Goal: Check status

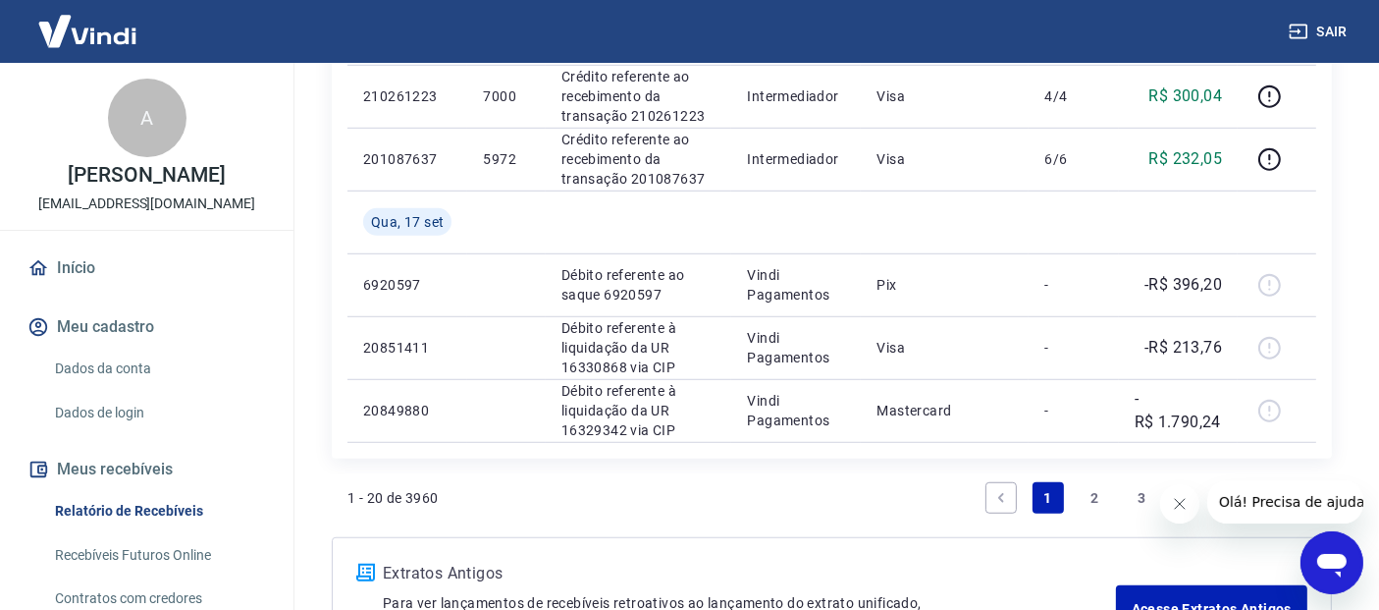
scroll to position [1418, 0]
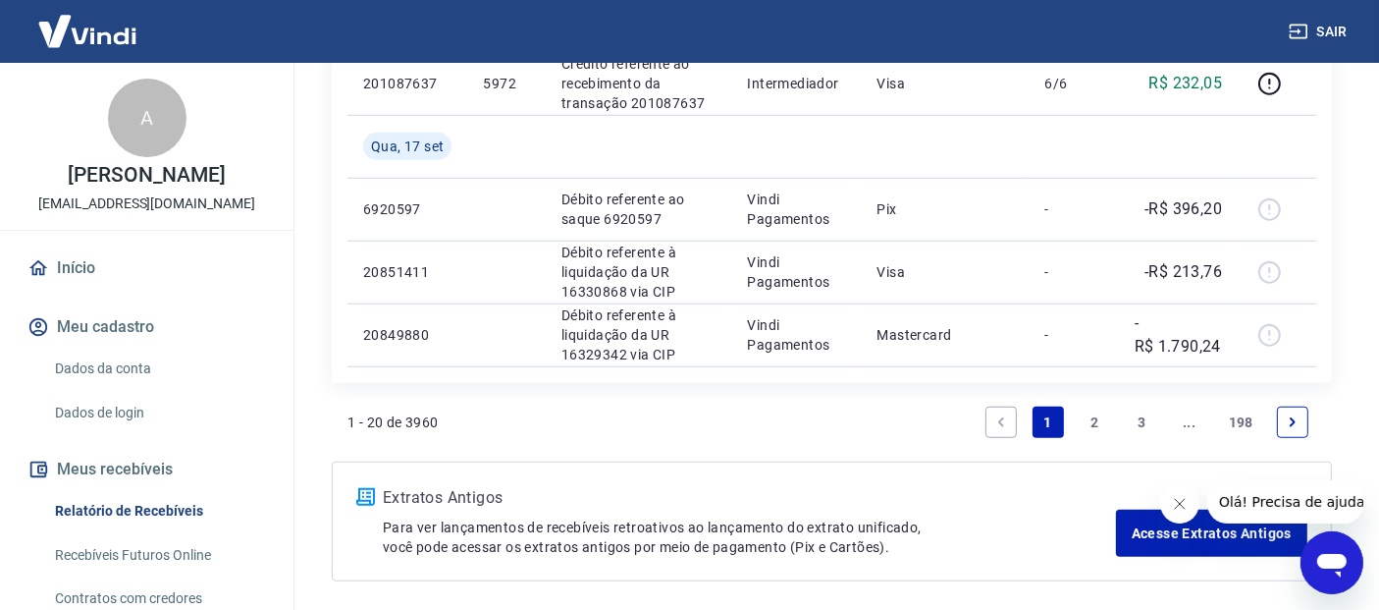
click at [1093, 421] on link "2" at bounding box center [1095, 421] width 31 height 31
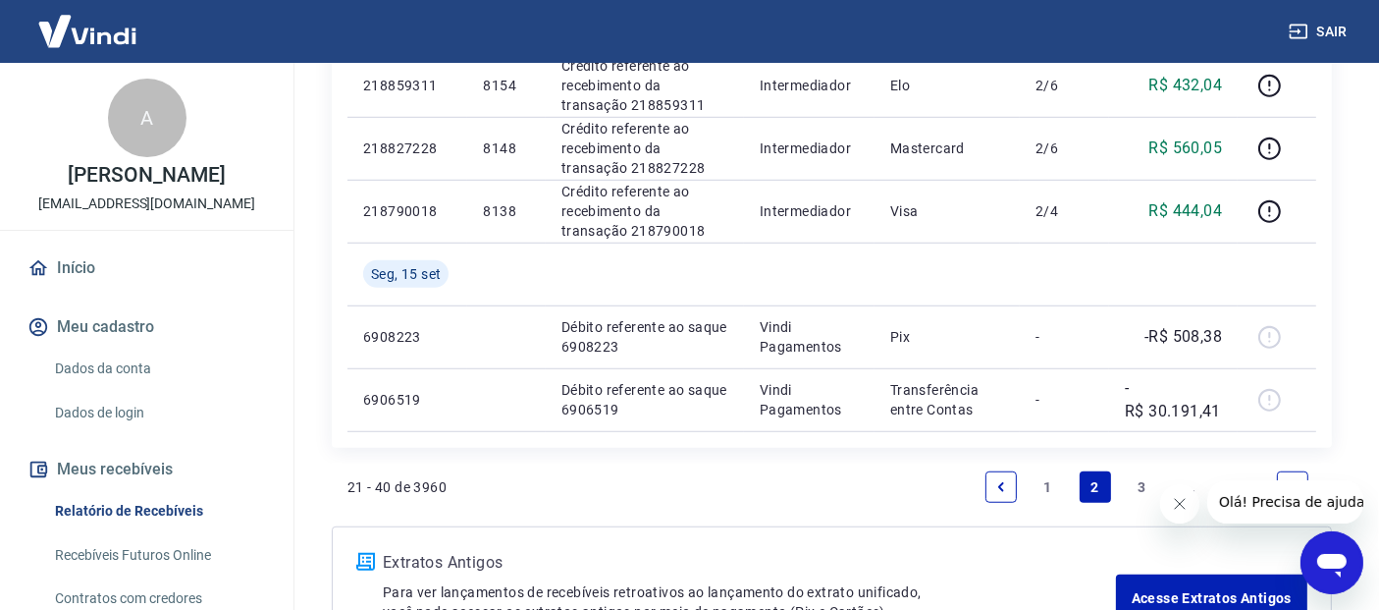
scroll to position [1557, 0]
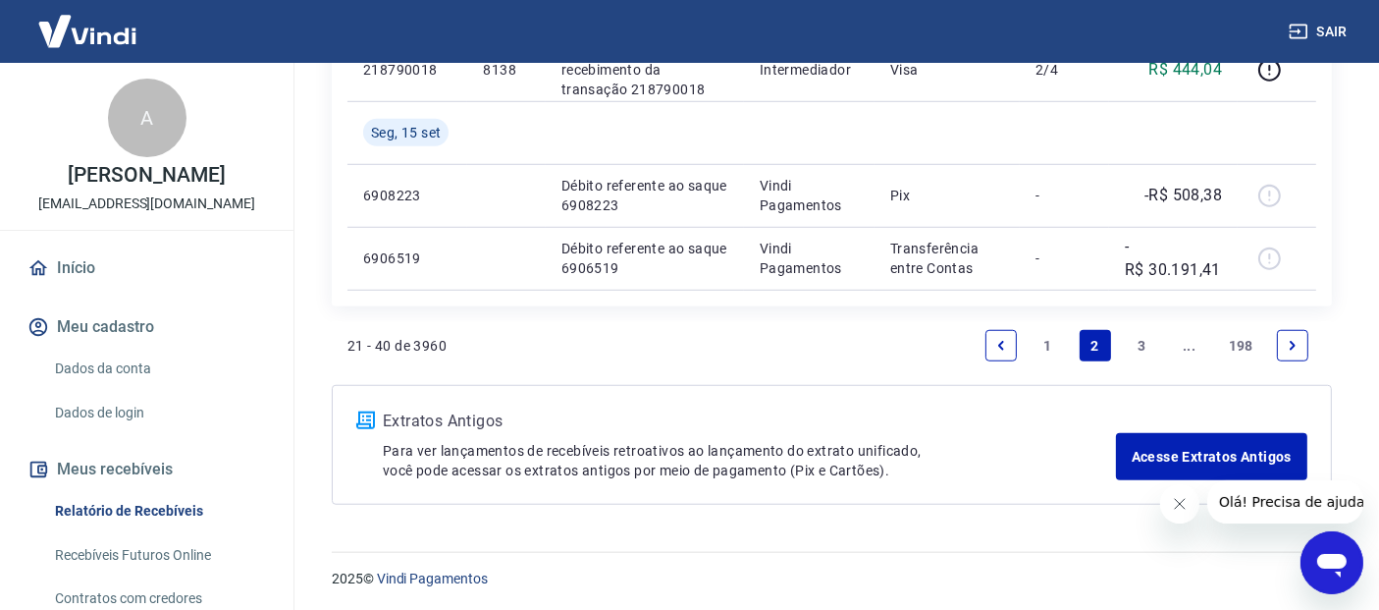
click at [990, 345] on link "Previous page" at bounding box center [1001, 345] width 31 height 31
